Goal: Task Accomplishment & Management: Manage account settings

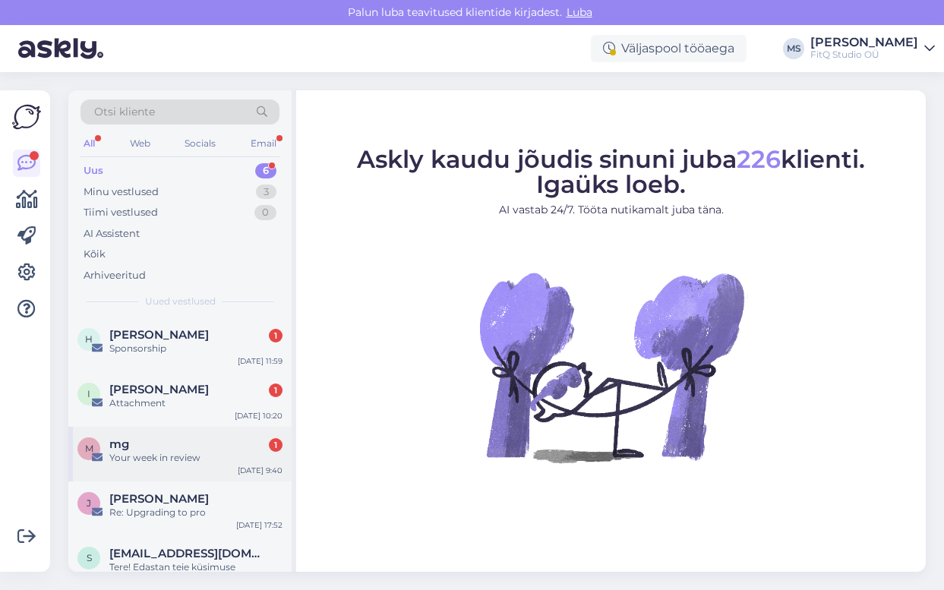
click at [163, 453] on div "Your week in review" at bounding box center [195, 458] width 173 height 14
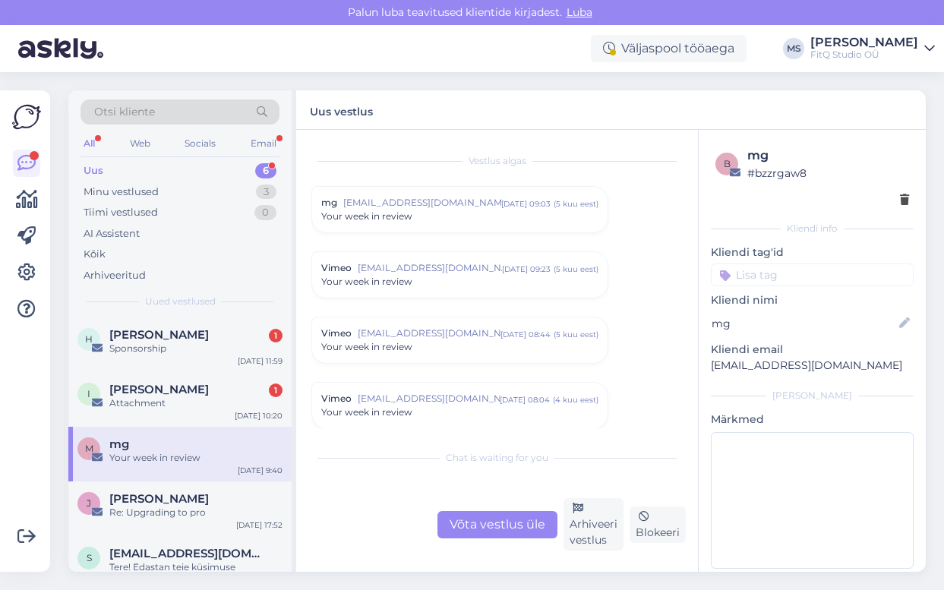
scroll to position [2087, 0]
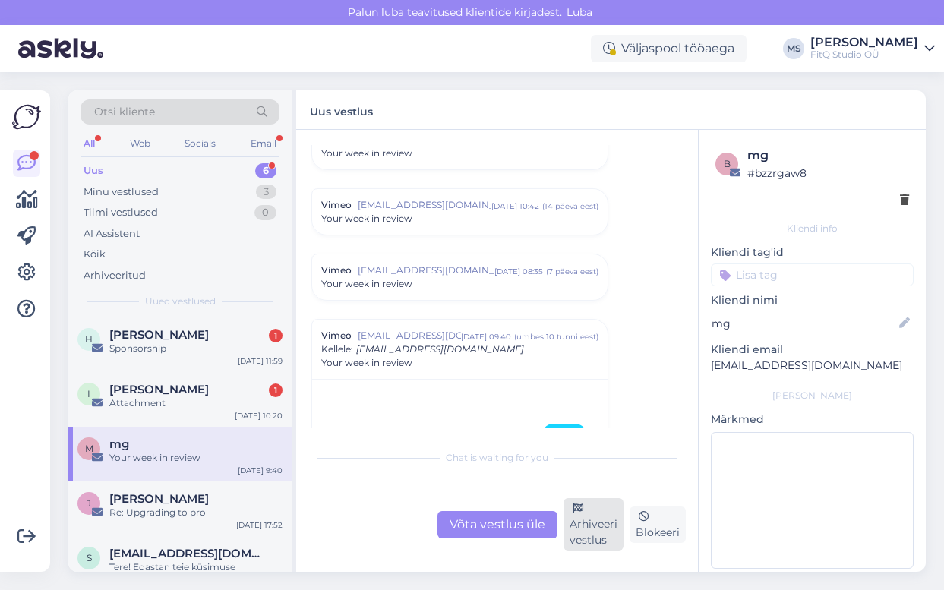
click at [573, 535] on div "Arhiveeri vestlus" at bounding box center [593, 524] width 60 height 52
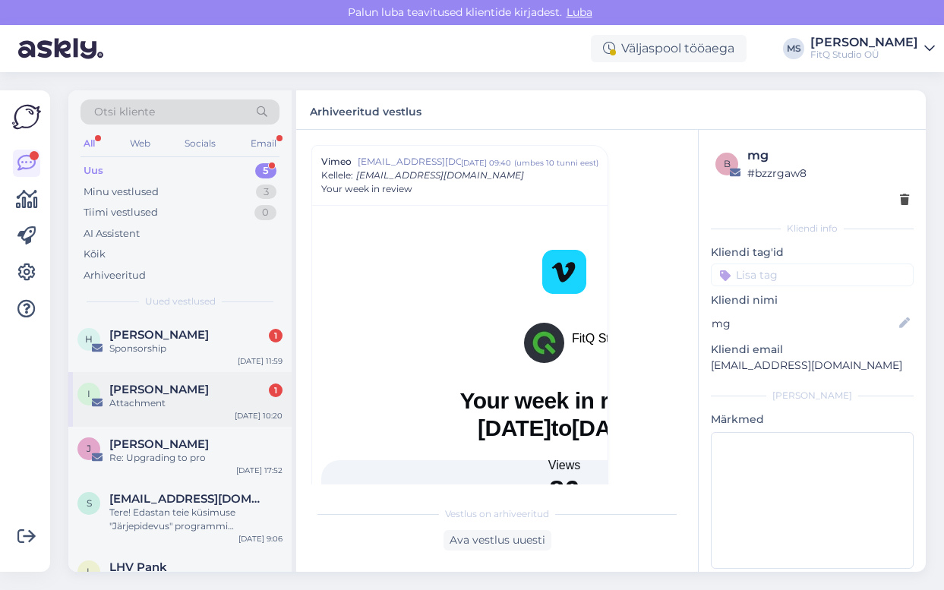
click at [174, 409] on div "Attachment" at bounding box center [195, 403] width 173 height 14
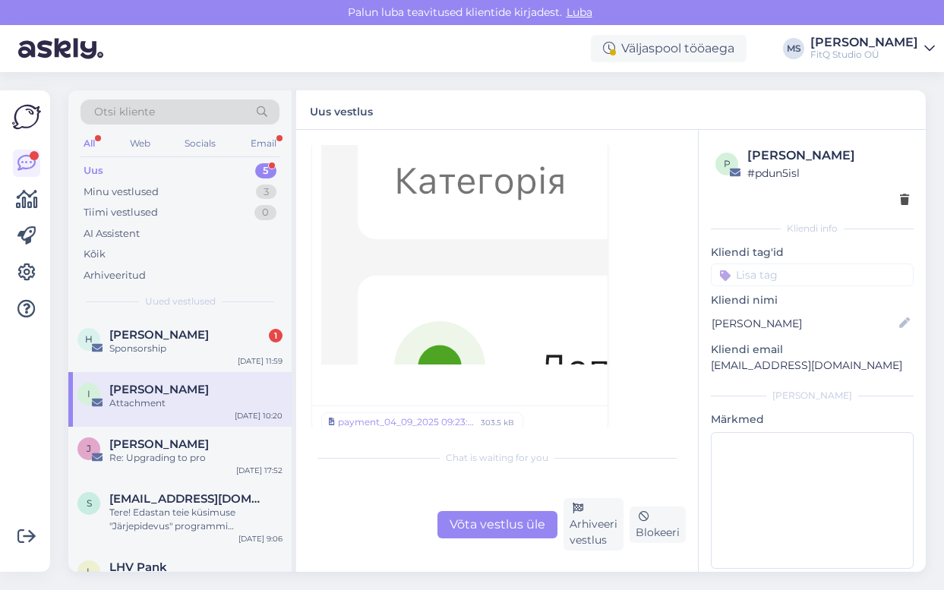
scroll to position [1984, 0]
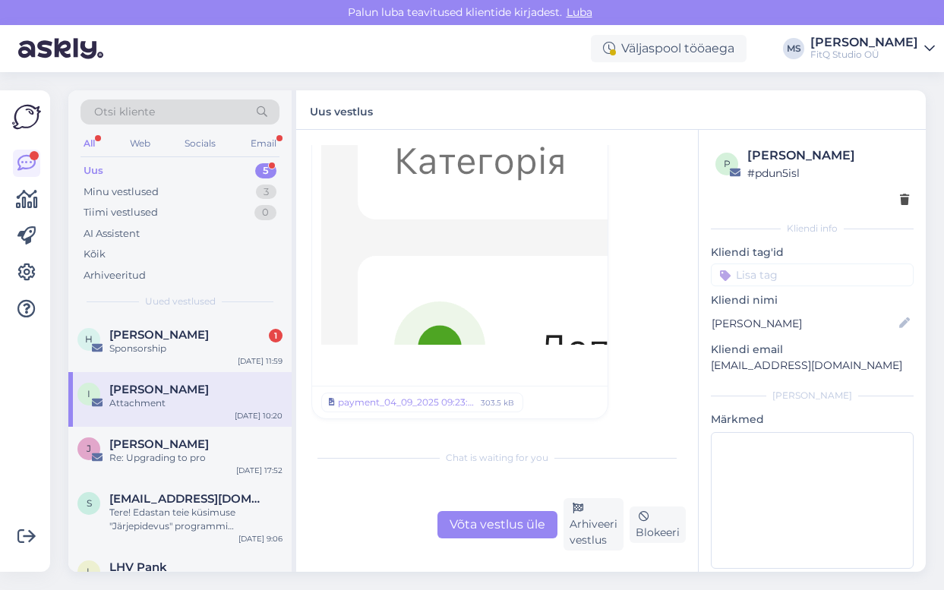
drag, startPoint x: 598, startPoint y: 522, endPoint x: 548, endPoint y: 501, distance: 54.1
click at [598, 522] on div "Arhiveeri vestlus" at bounding box center [593, 524] width 60 height 52
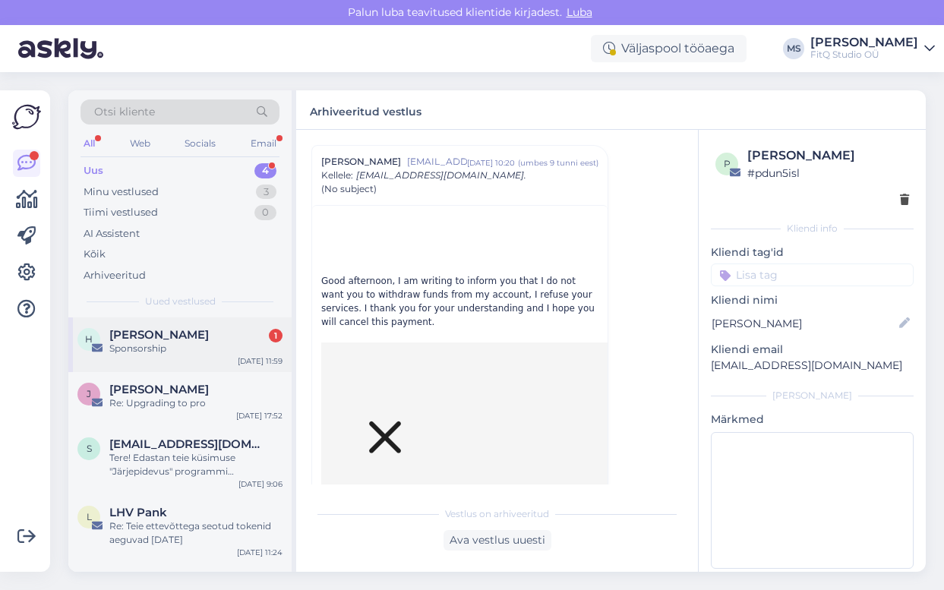
click at [187, 353] on div "Sponsorship" at bounding box center [195, 349] width 173 height 14
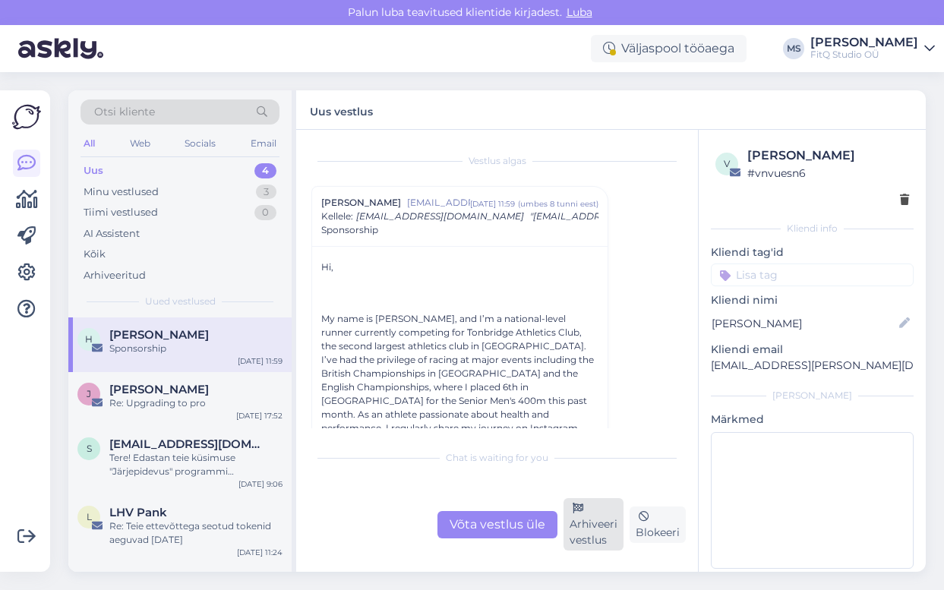
click at [585, 522] on div "Arhiveeri vestlus" at bounding box center [593, 524] width 60 height 52
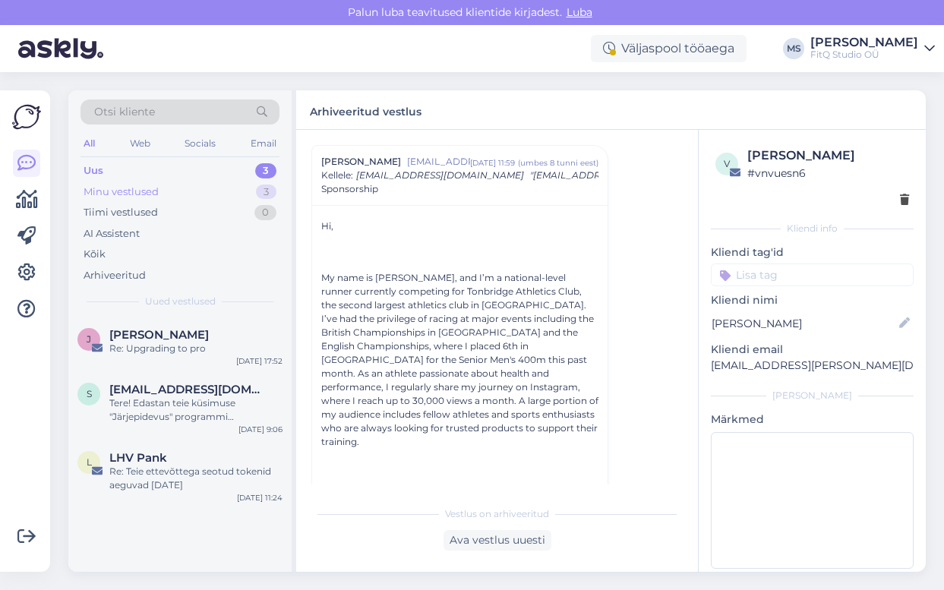
click at [115, 194] on div "Minu vestlused" at bounding box center [121, 192] width 75 height 15
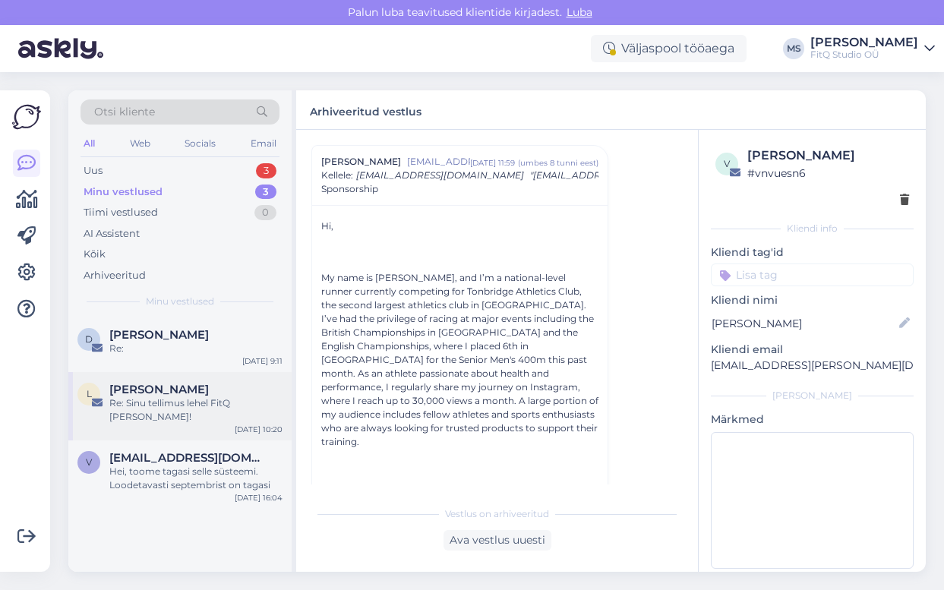
click at [152, 395] on span "[PERSON_NAME]" at bounding box center [158, 390] width 99 height 14
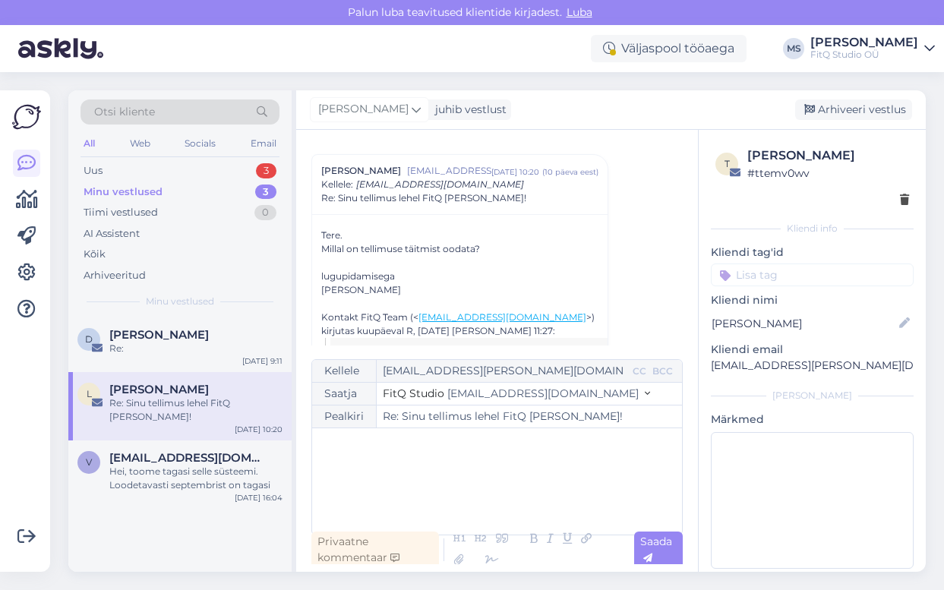
scroll to position [35, 0]
click at [172, 355] on div "d [PERSON_NAME] Re: [DATE] 9:11" at bounding box center [179, 344] width 223 height 55
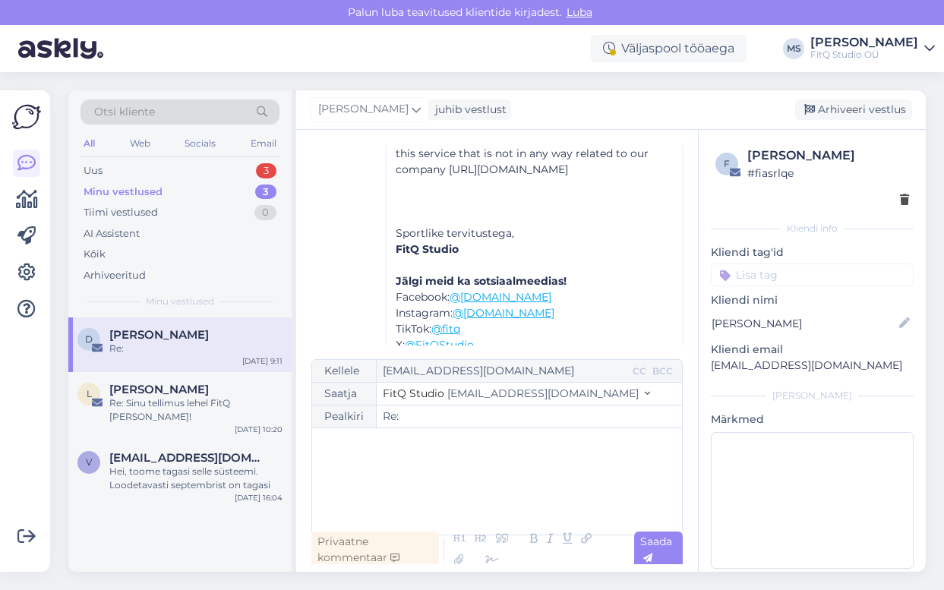
scroll to position [254, 0]
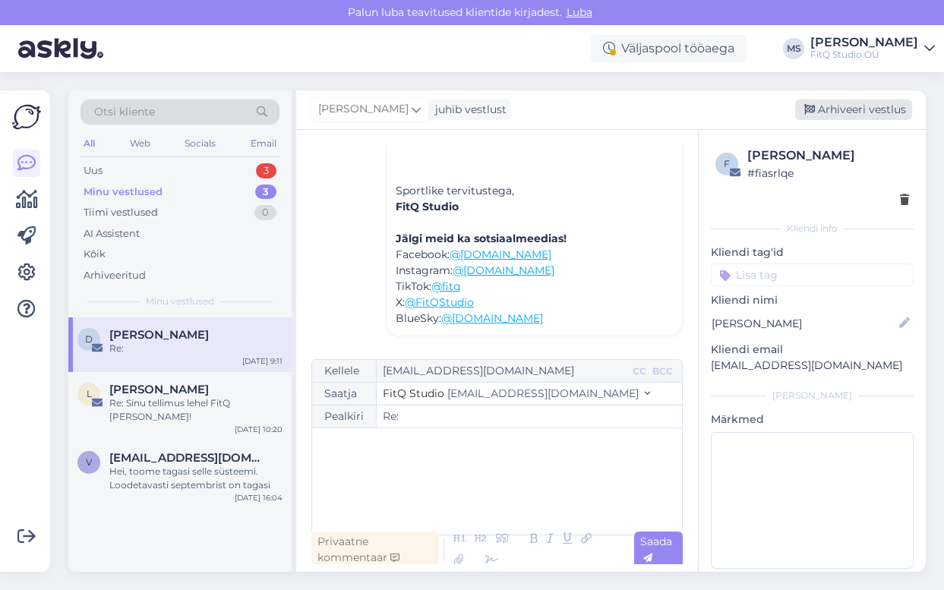
click at [845, 112] on div "Arhiveeri vestlus" at bounding box center [853, 109] width 117 height 21
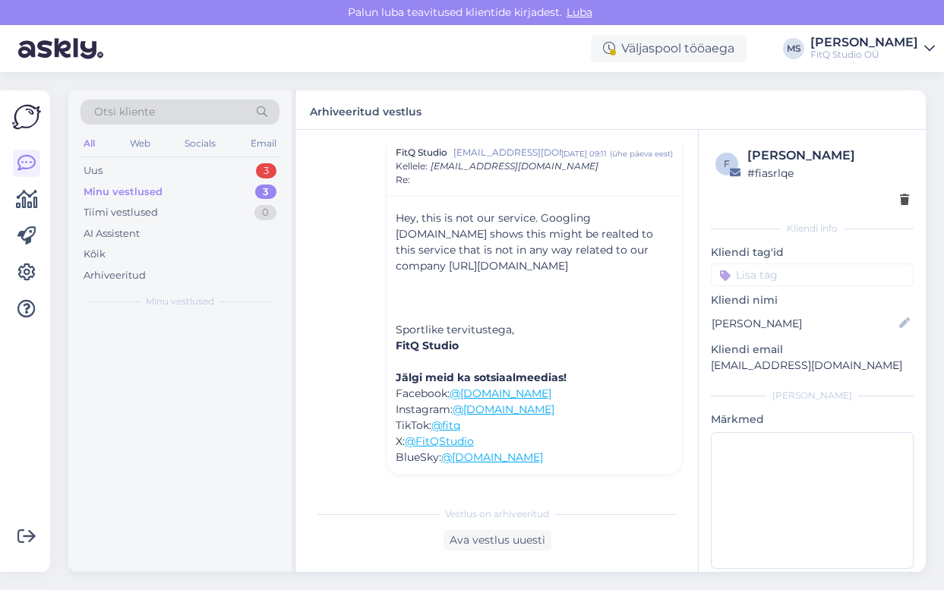
scroll to position [106, 0]
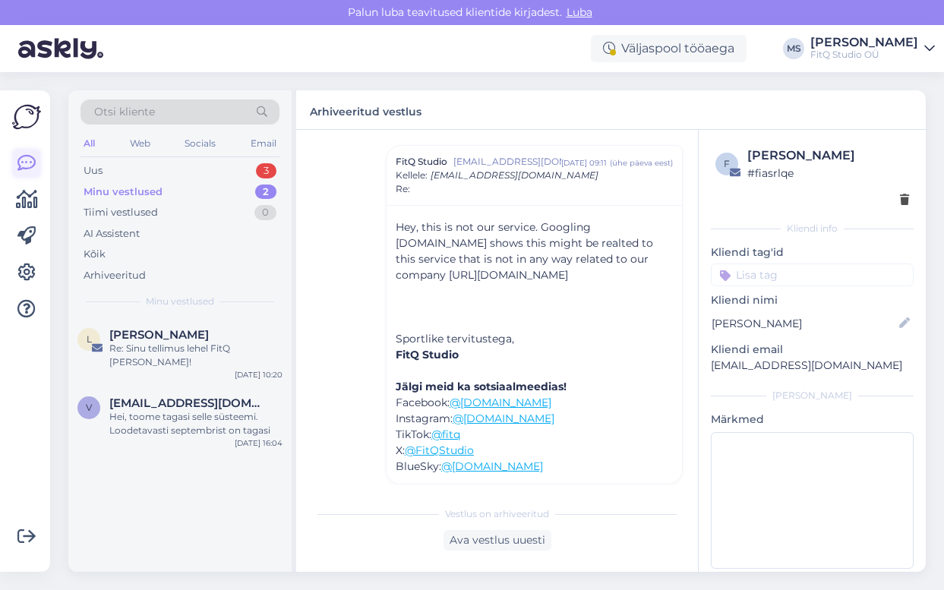
click at [25, 164] on icon at bounding box center [26, 163] width 18 height 18
